Goal: Information Seeking & Learning: Learn about a topic

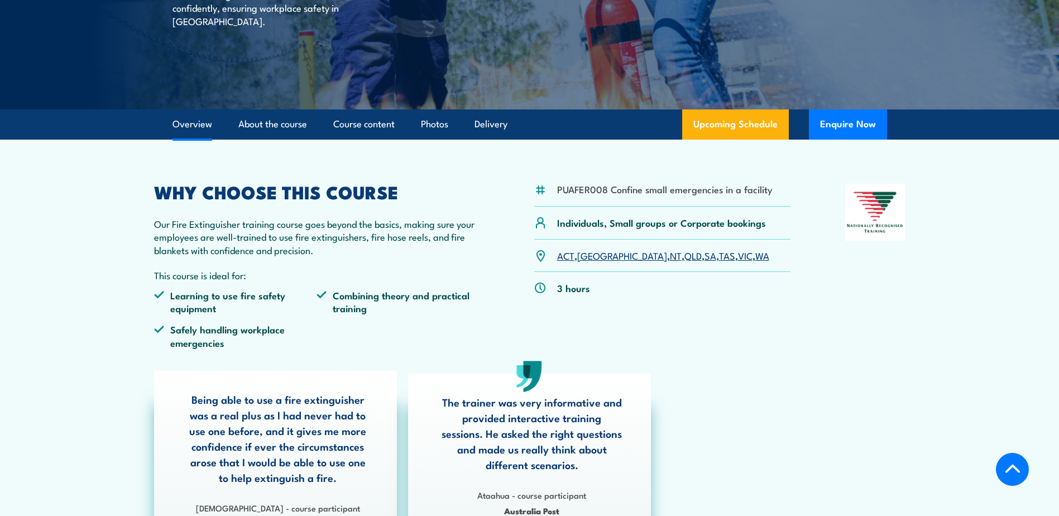
scroll to position [223, 0]
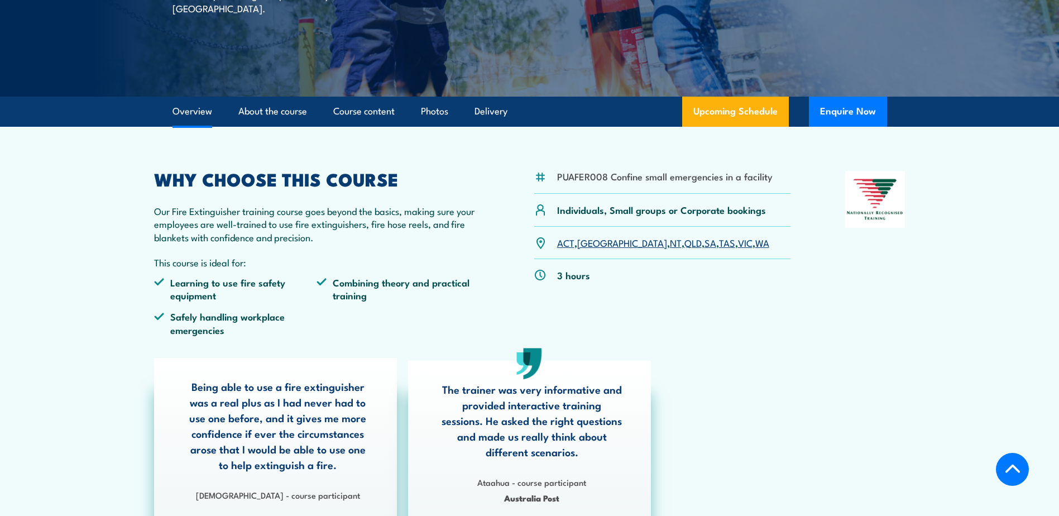
click at [755, 245] on link "WA" at bounding box center [762, 242] width 14 height 13
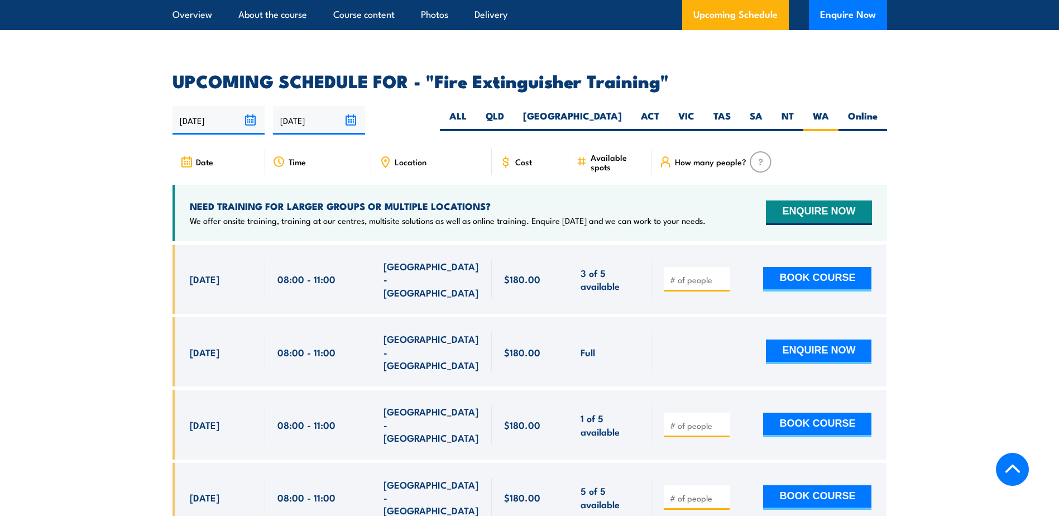
scroll to position [1874, 0]
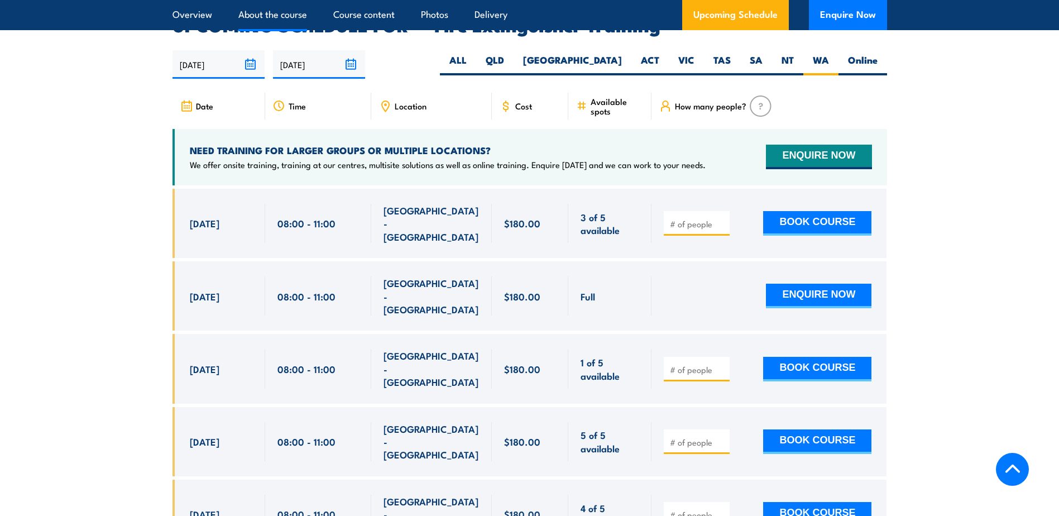
click at [277, 15] on link "About the course" at bounding box center [272, 15] width 69 height 30
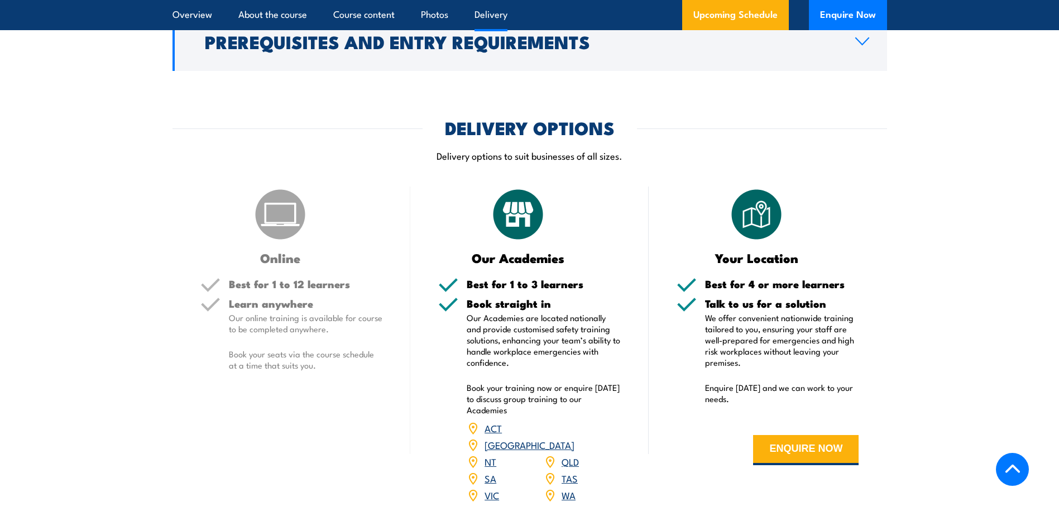
scroll to position [1286, 0]
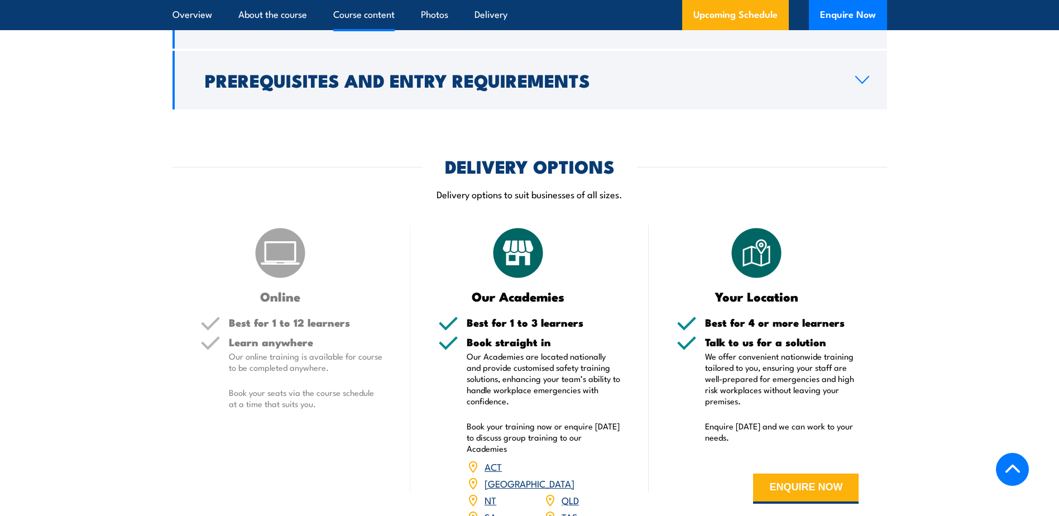
click at [366, 12] on link "Course content" at bounding box center [363, 15] width 61 height 30
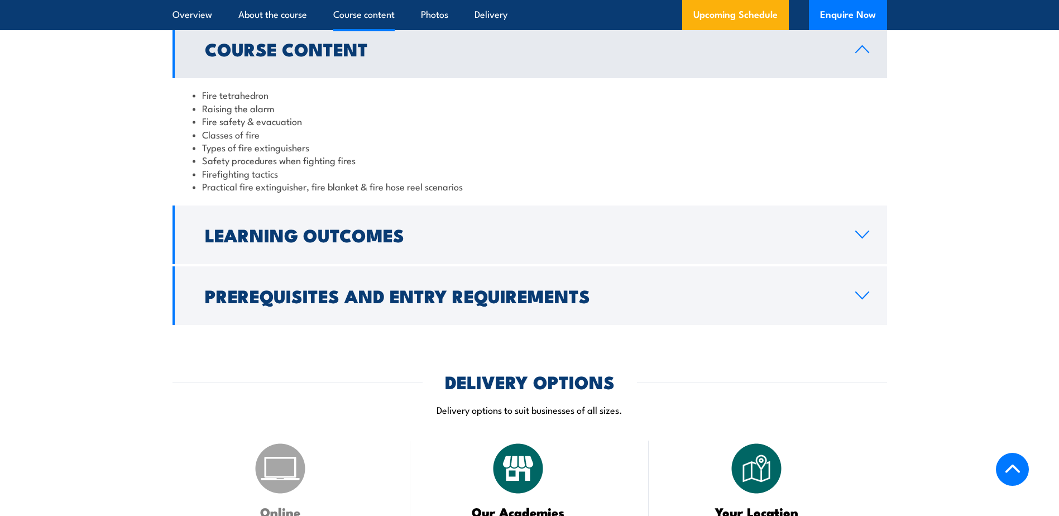
scroll to position [1090, 0]
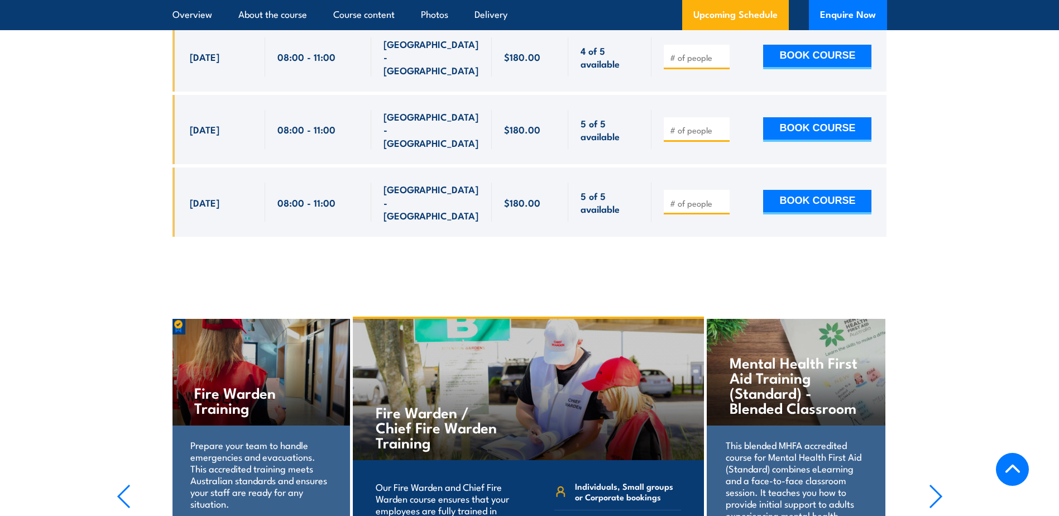
scroll to position [2406, 0]
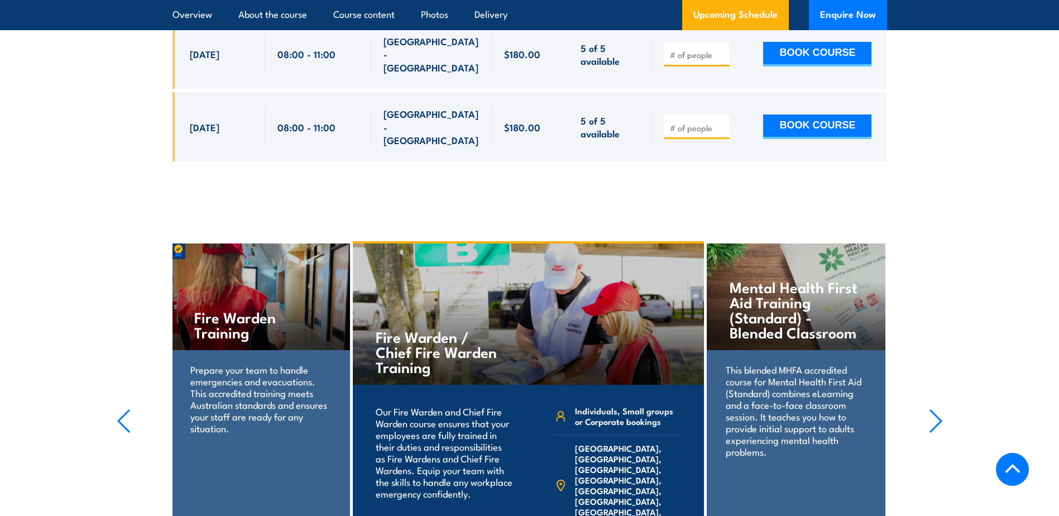
click at [254, 363] on p "Prepare your team to handle emergencies and evacuations. This accredited traini…" at bounding box center [260, 398] width 140 height 70
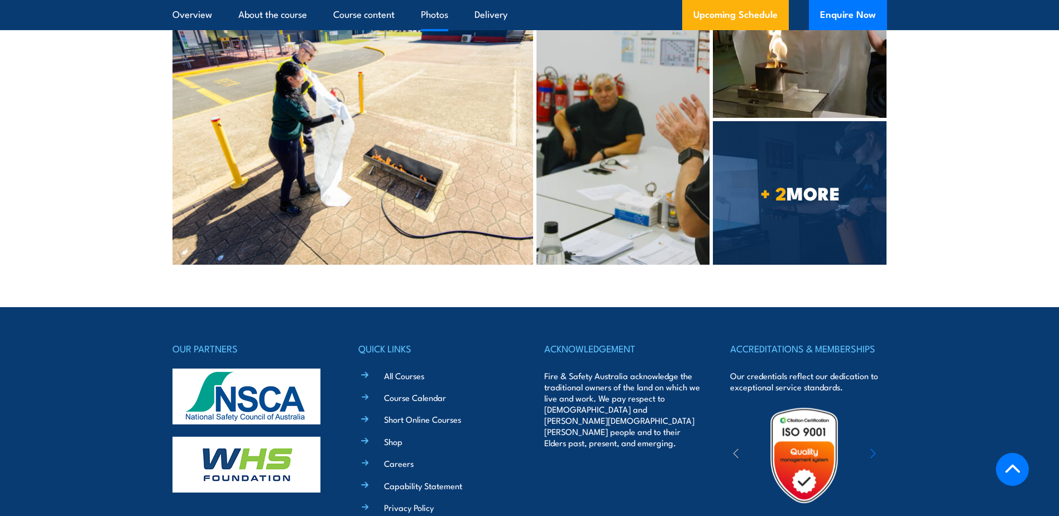
scroll to position [3132, 0]
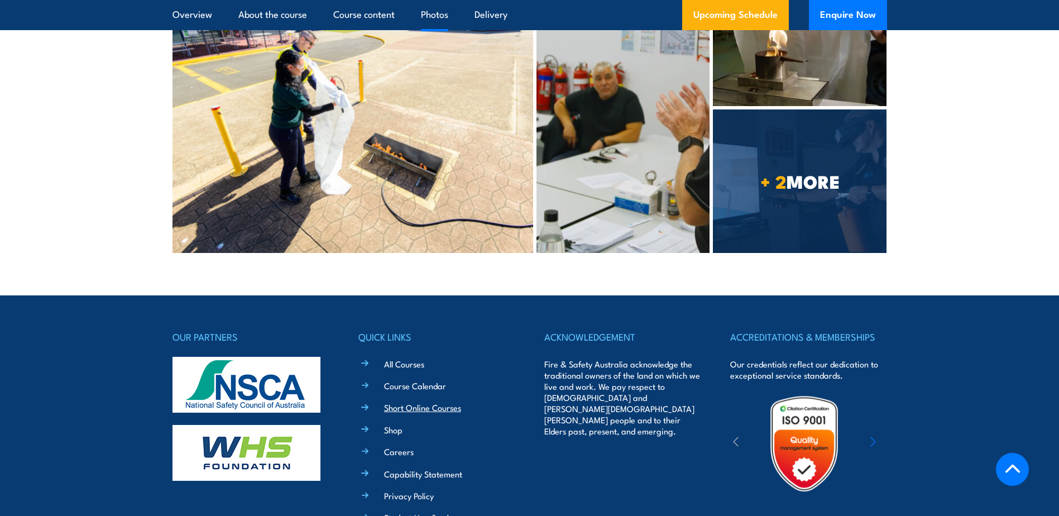
click at [418, 401] on link "Short Online Courses" at bounding box center [422, 407] width 77 height 12
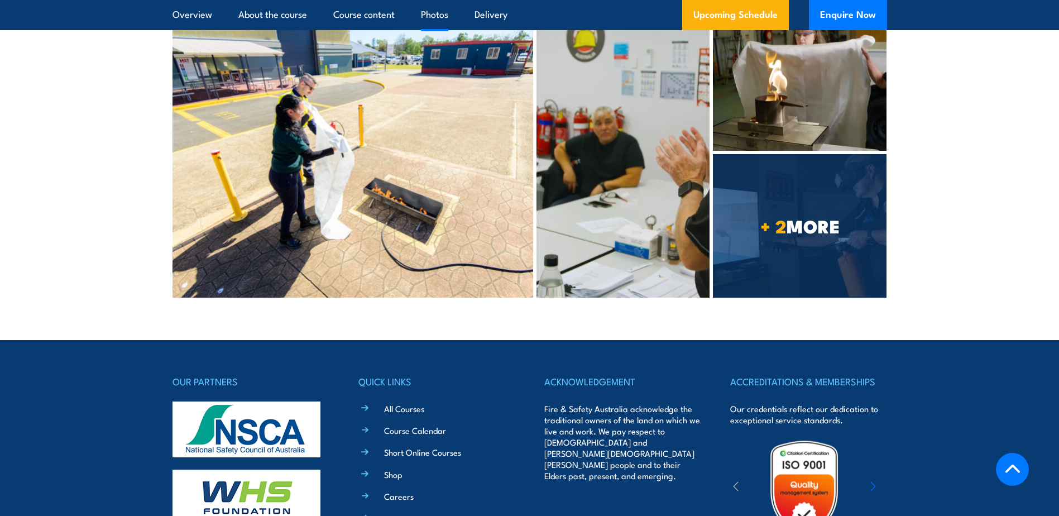
scroll to position [3068, 0]
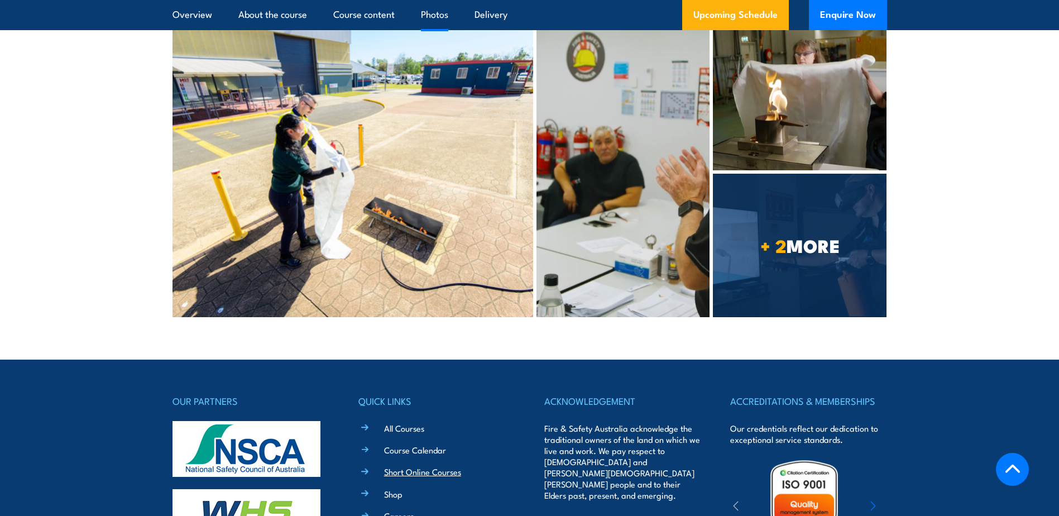
click at [412, 466] on link "Short Online Courses" at bounding box center [422, 472] width 77 height 12
